Goal: Task Accomplishment & Management: Use online tool/utility

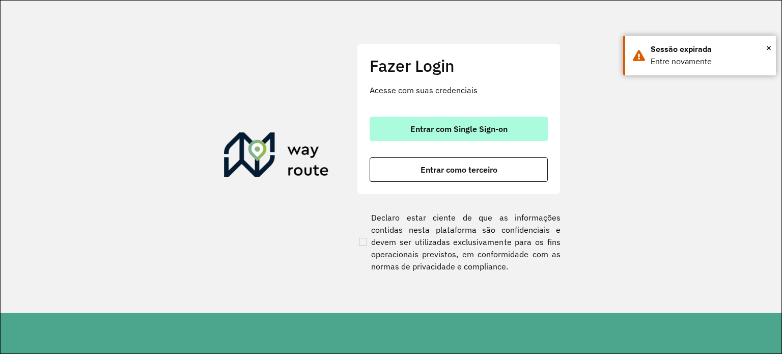
click at [393, 124] on button "Entrar com Single Sign-on" at bounding box center [459, 129] width 178 height 24
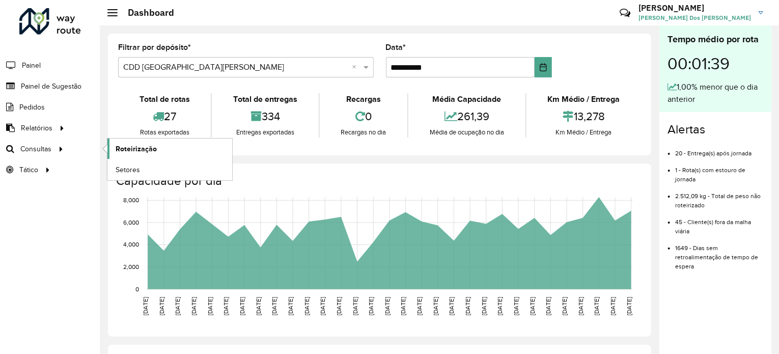
click at [185, 148] on link "Roteirização" at bounding box center [169, 149] width 125 height 20
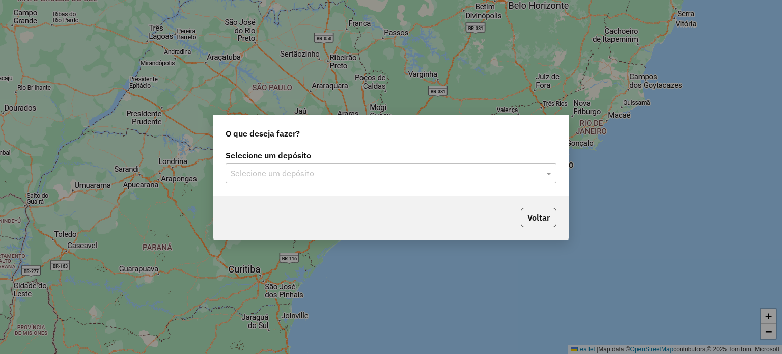
click at [322, 171] on input "text" at bounding box center [381, 174] width 300 height 12
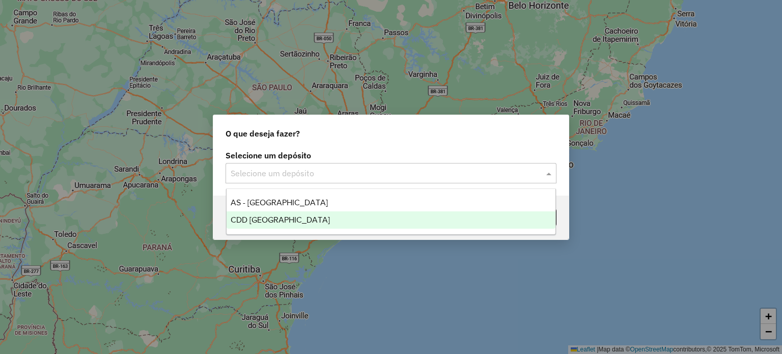
click at [303, 222] on span "CDD [GEOGRAPHIC_DATA]" at bounding box center [280, 219] width 99 height 9
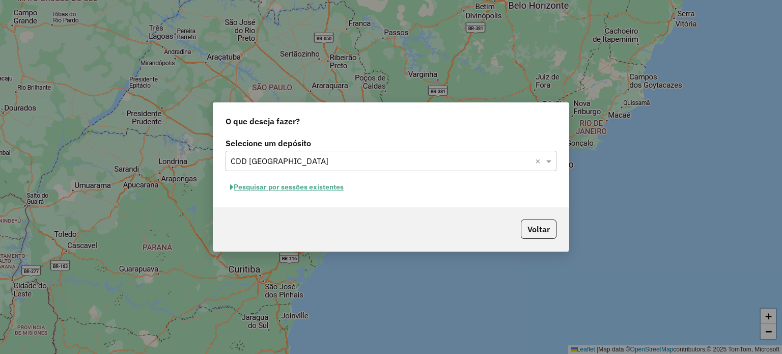
click at [305, 187] on button "Pesquisar por sessões existentes" at bounding box center [287, 187] width 123 height 16
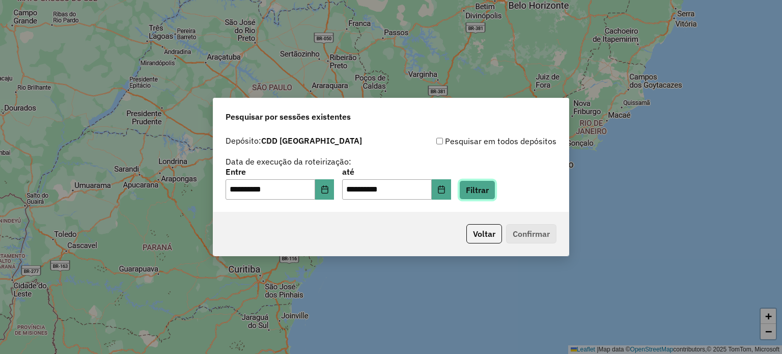
click at [496, 195] on button "Filtrar" at bounding box center [477, 189] width 36 height 19
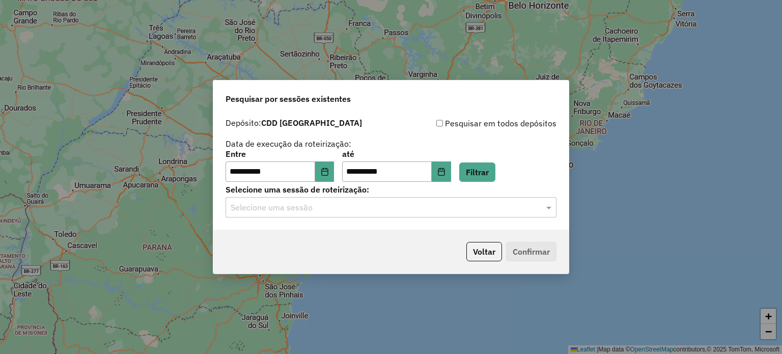
click at [453, 222] on div "**********" at bounding box center [390, 171] width 355 height 117
click at [450, 207] on input "text" at bounding box center [381, 208] width 300 height 12
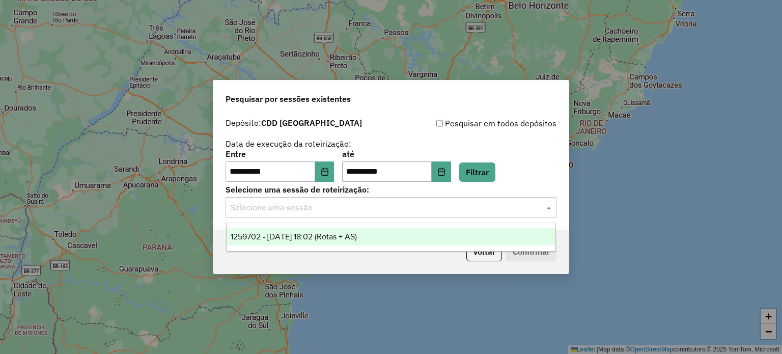
click at [398, 244] on div "1259702 - [DATE] 18:02 (Rotas + AS)" at bounding box center [391, 236] width 329 height 17
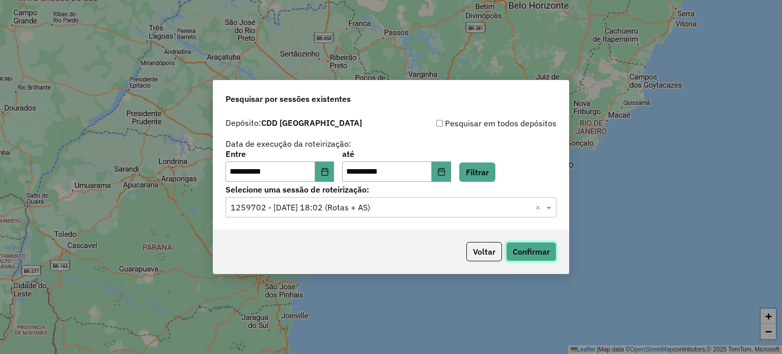
click at [543, 252] on button "Confirmar" at bounding box center [531, 251] width 50 height 19
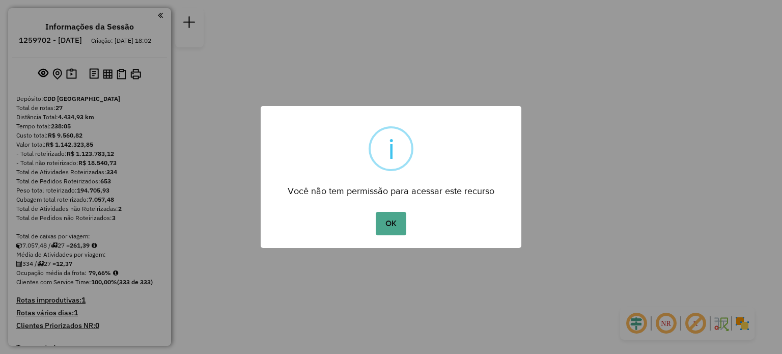
click at [376, 212] on button "OK" at bounding box center [391, 223] width 30 height 23
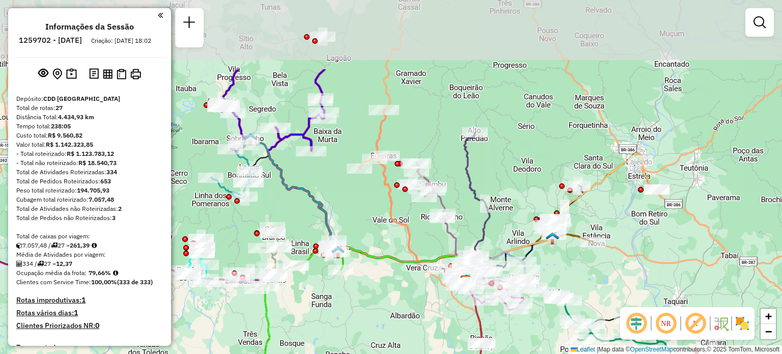
drag, startPoint x: 288, startPoint y: 105, endPoint x: 387, endPoint y: 254, distance: 178.5
click at [388, 255] on div "Janela de atendimento Grade de atendimento Capacidade Transportadoras Veículos …" at bounding box center [391, 177] width 782 height 354
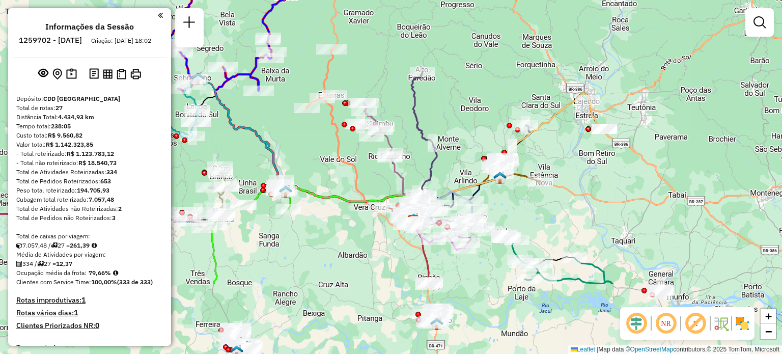
drag, startPoint x: 444, startPoint y: 262, endPoint x: 366, endPoint y: 156, distance: 131.8
click at [366, 156] on div "Janela de atendimento Grade de atendimento Capacidade Transportadoras Veículos …" at bounding box center [391, 177] width 782 height 354
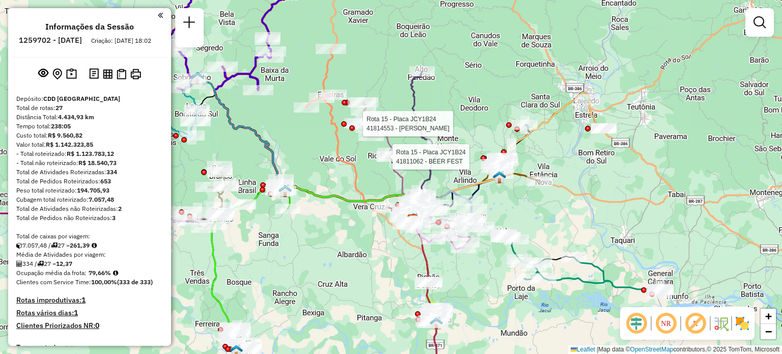
select select "**********"
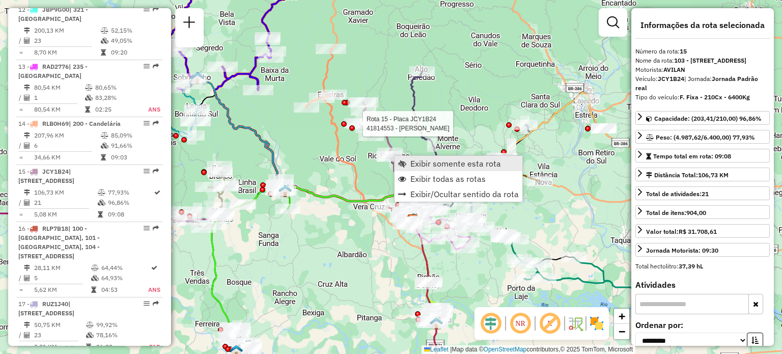
scroll to position [1187, 0]
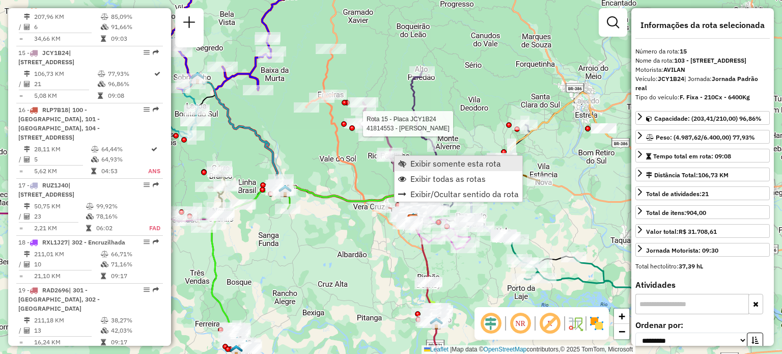
click at [409, 159] on link "Exibir somente esta rota" at bounding box center [459, 163] width 128 height 15
